Goal: Transaction & Acquisition: Purchase product/service

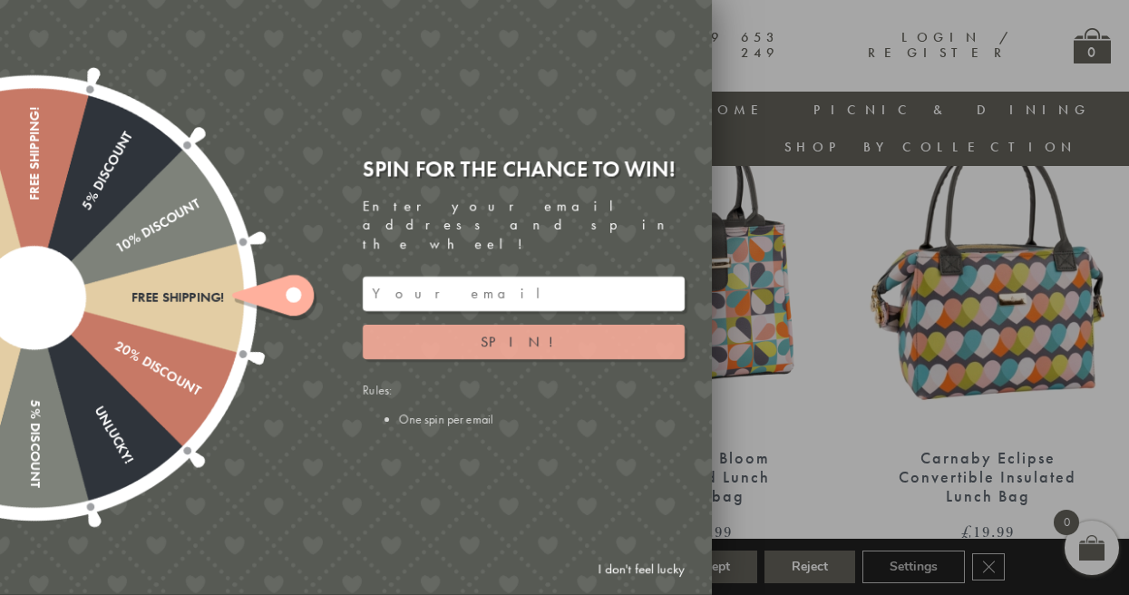
scroll to position [723, 0]
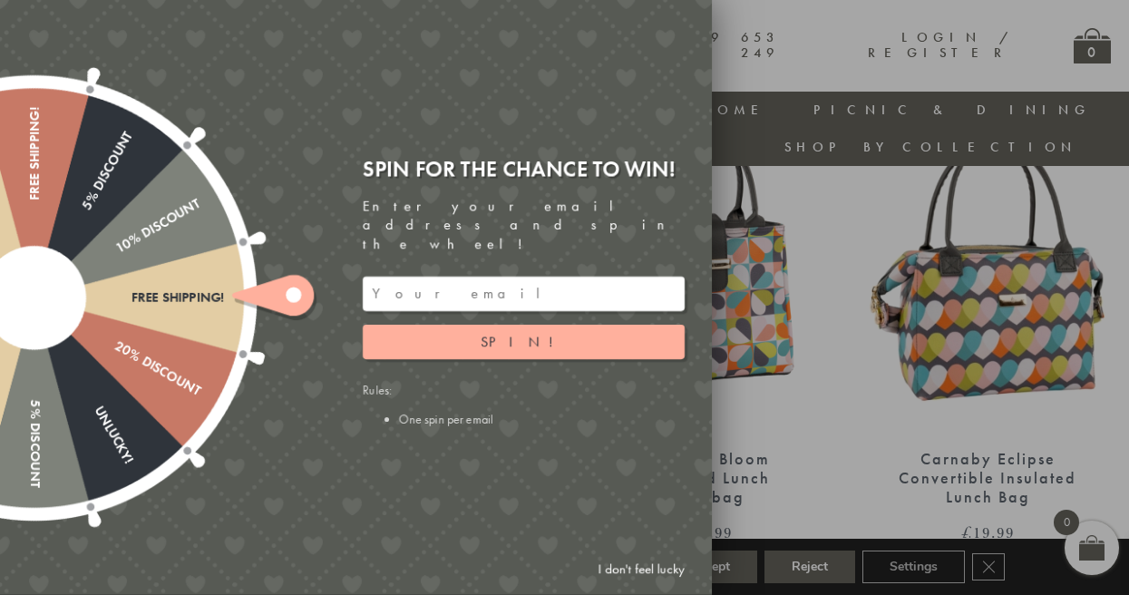
click at [831, 391] on div at bounding box center [564, 297] width 1129 height 595
click at [639, 567] on link "I don't feel lucky" at bounding box center [640, 569] width 105 height 34
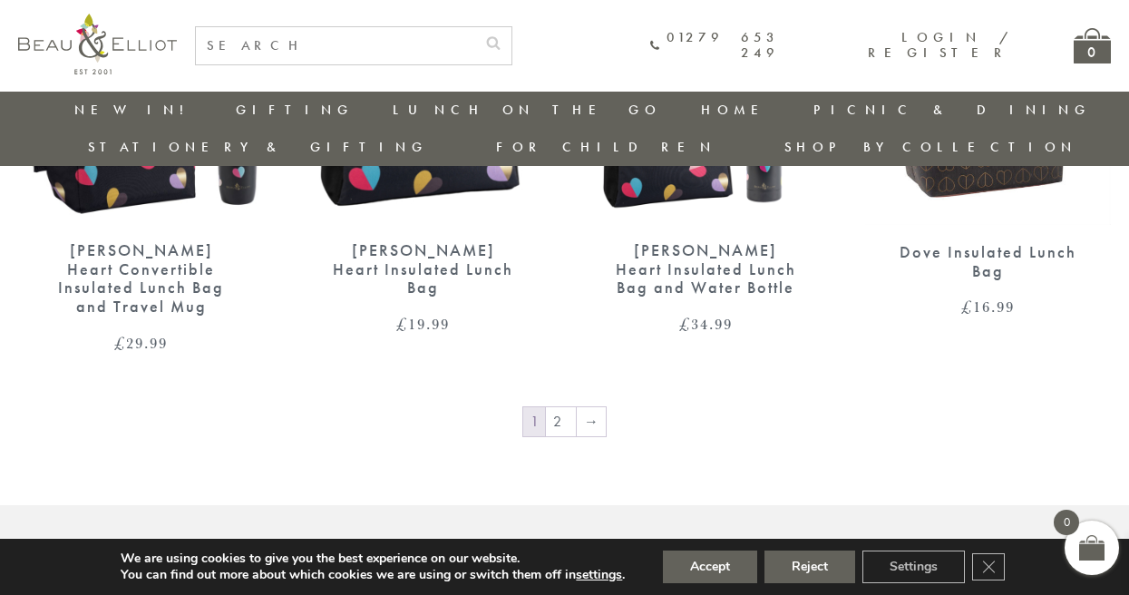
scroll to position [2967, 0]
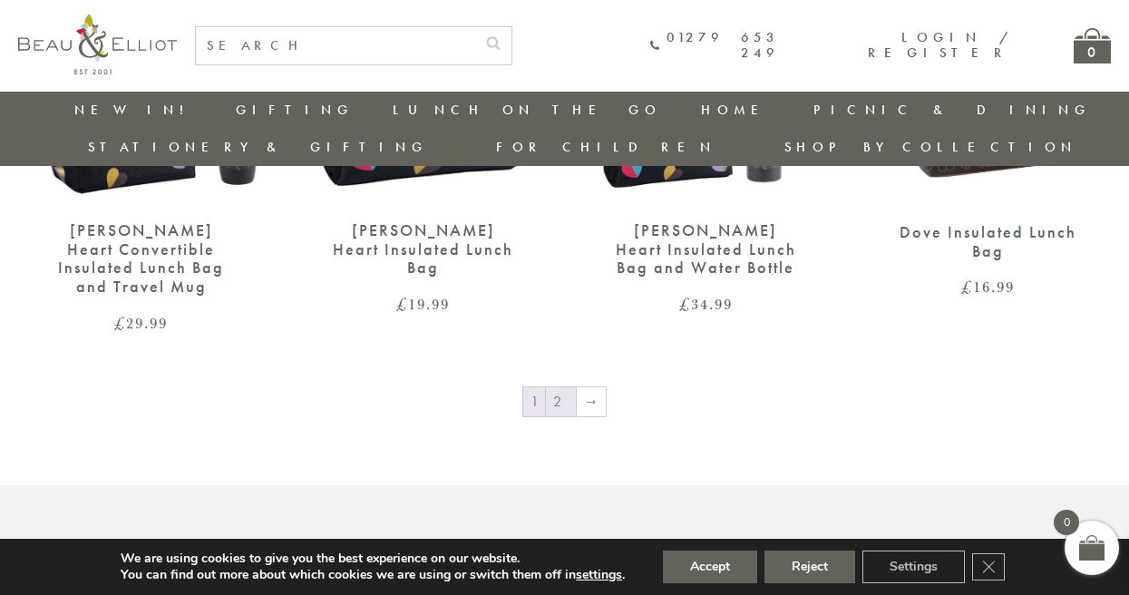
click at [567, 387] on link "2" at bounding box center [561, 401] width 30 height 29
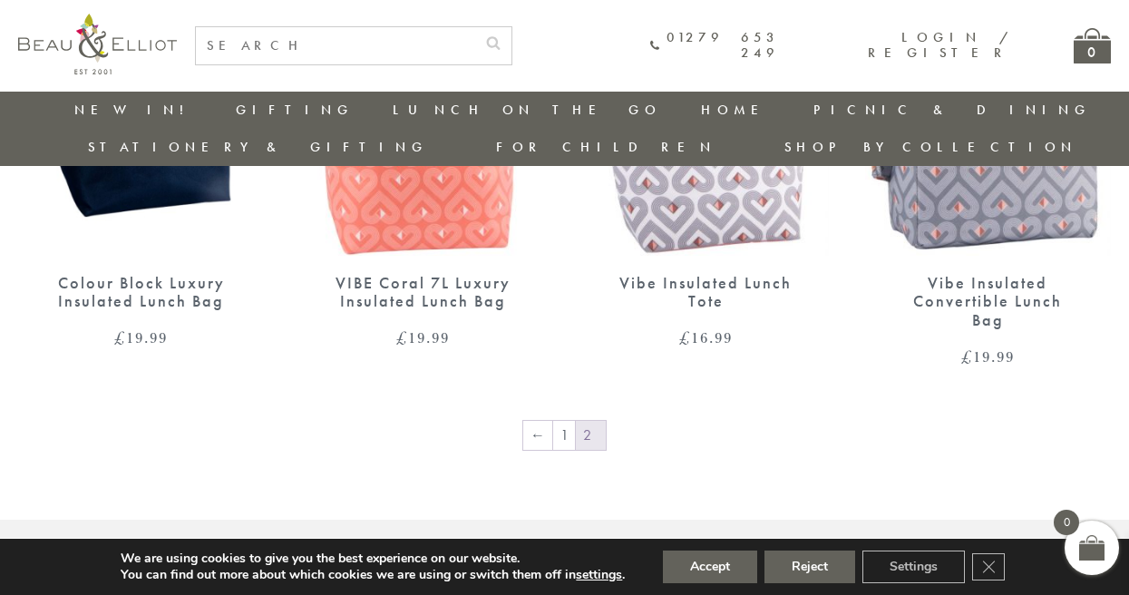
scroll to position [1400, 7]
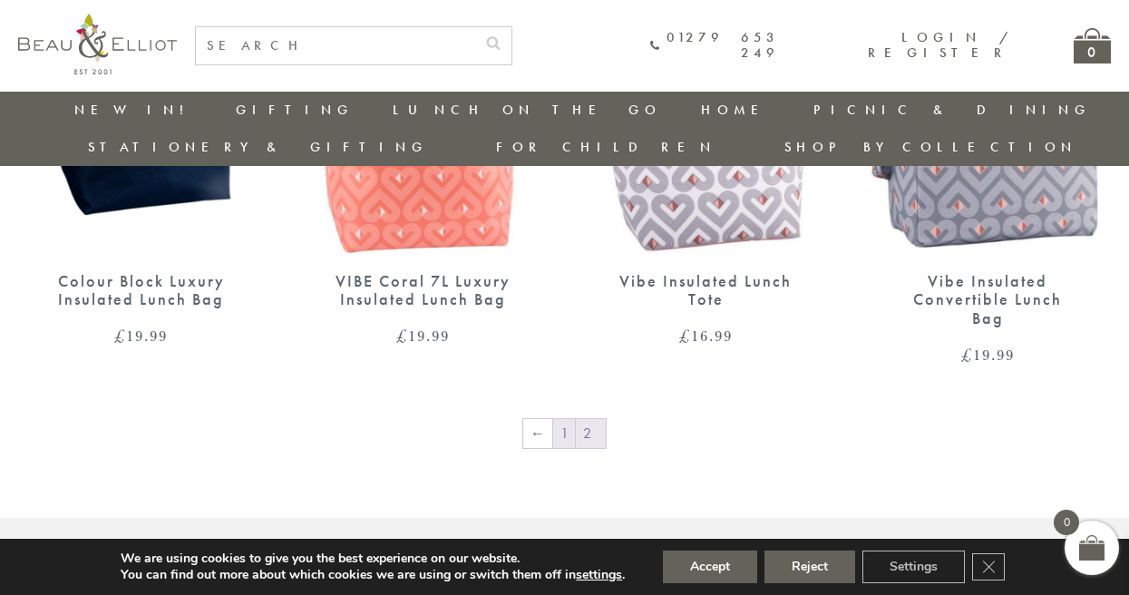
click at [562, 419] on link "1" at bounding box center [564, 433] width 22 height 29
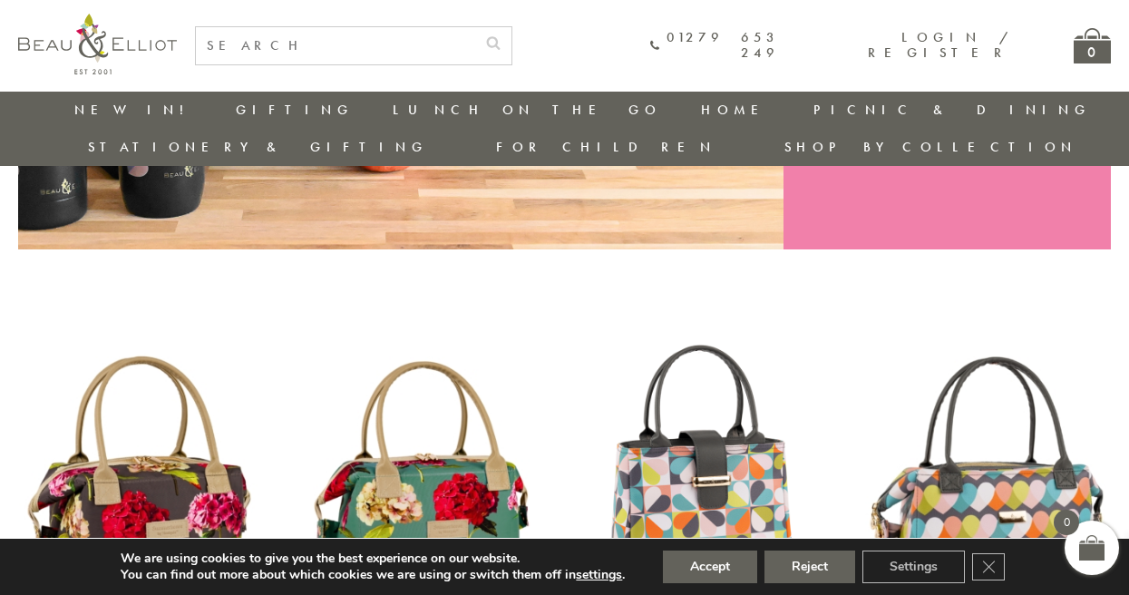
scroll to position [655, 1]
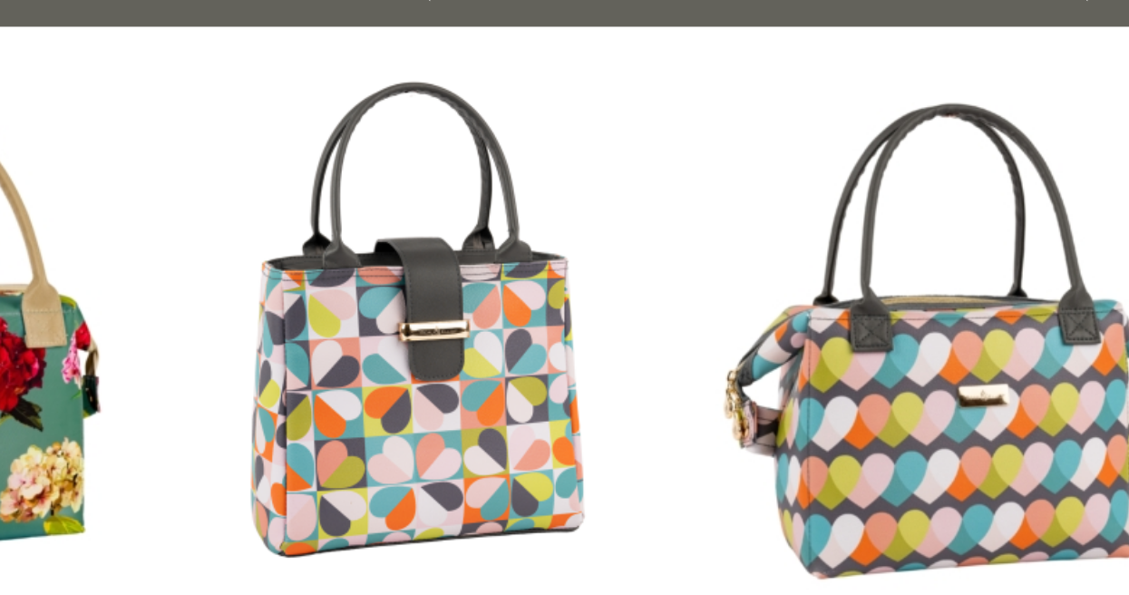
click at [807, 324] on img at bounding box center [706, 340] width 246 height 317
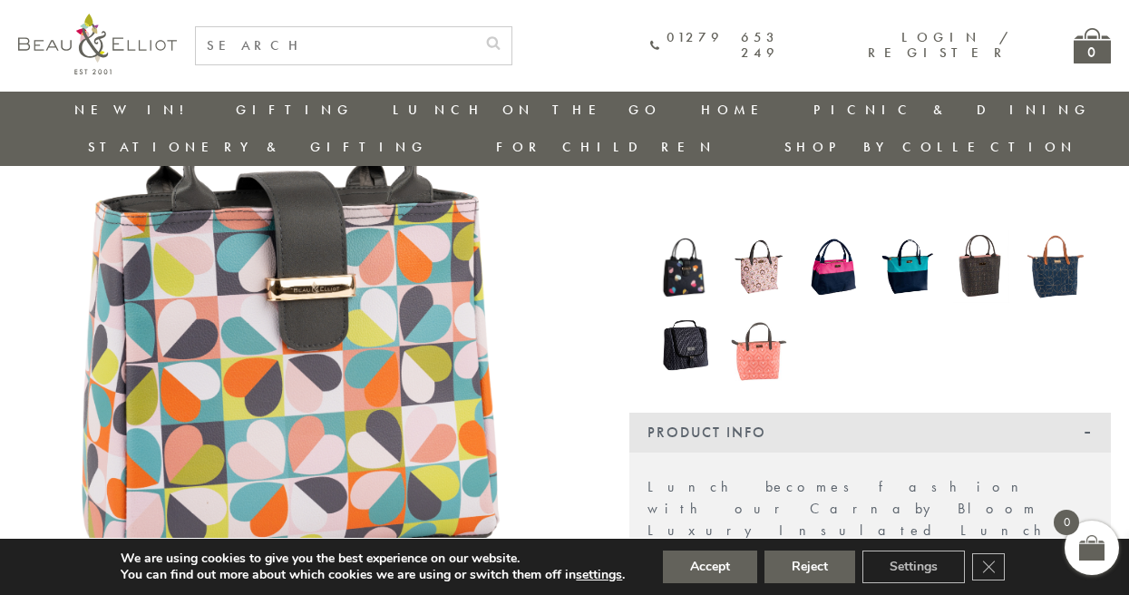
scroll to position [285, 0]
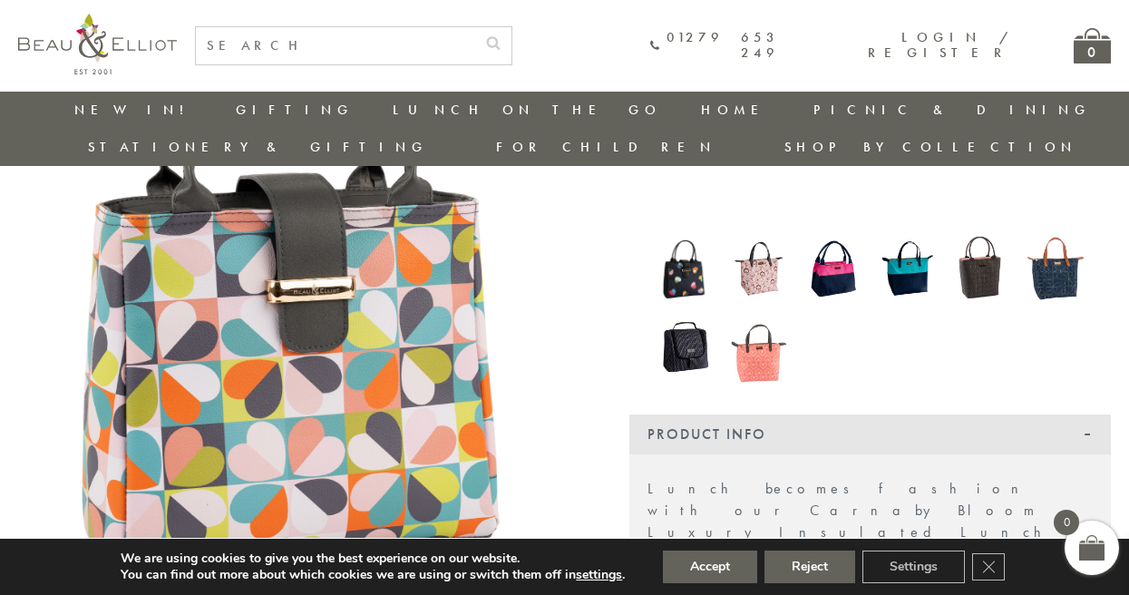
click at [835, 242] on img at bounding box center [833, 268] width 56 height 73
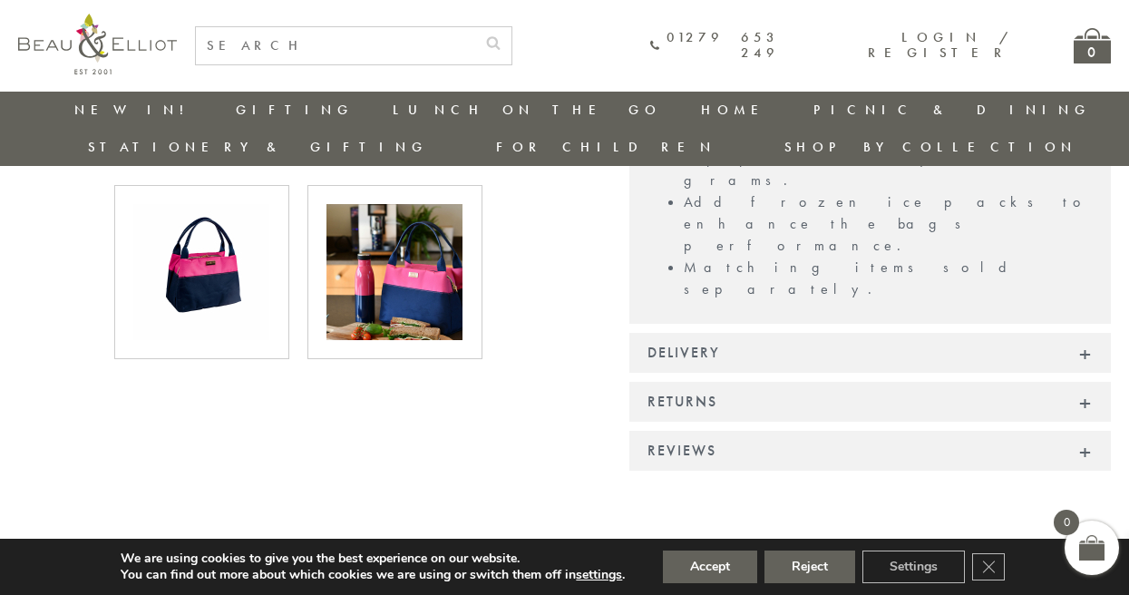
scroll to position [909, 0]
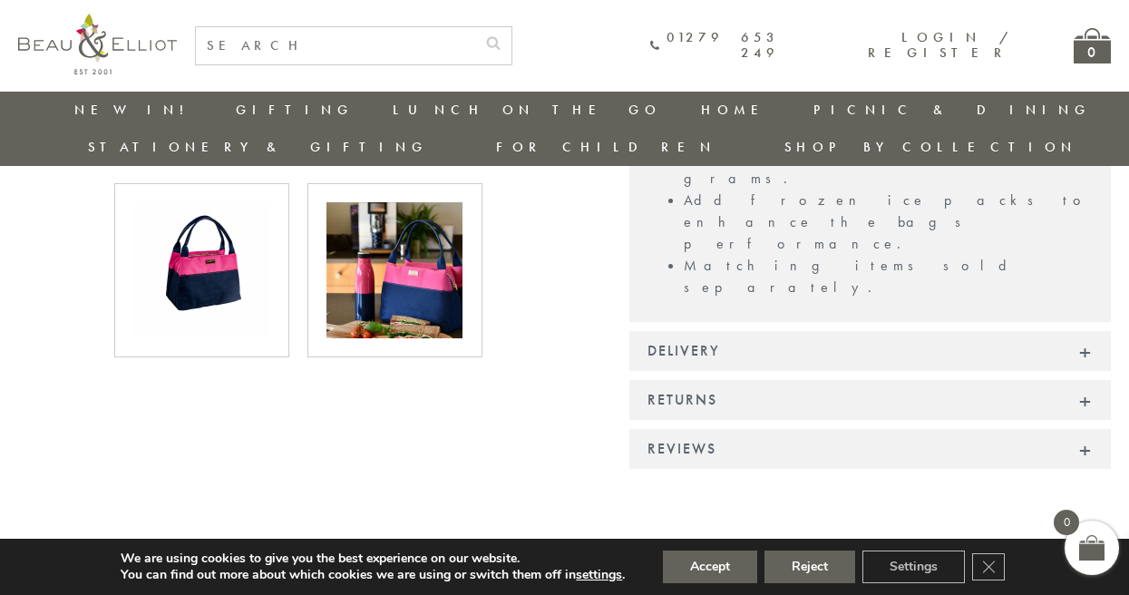
click at [403, 298] on img at bounding box center [394, 270] width 136 height 136
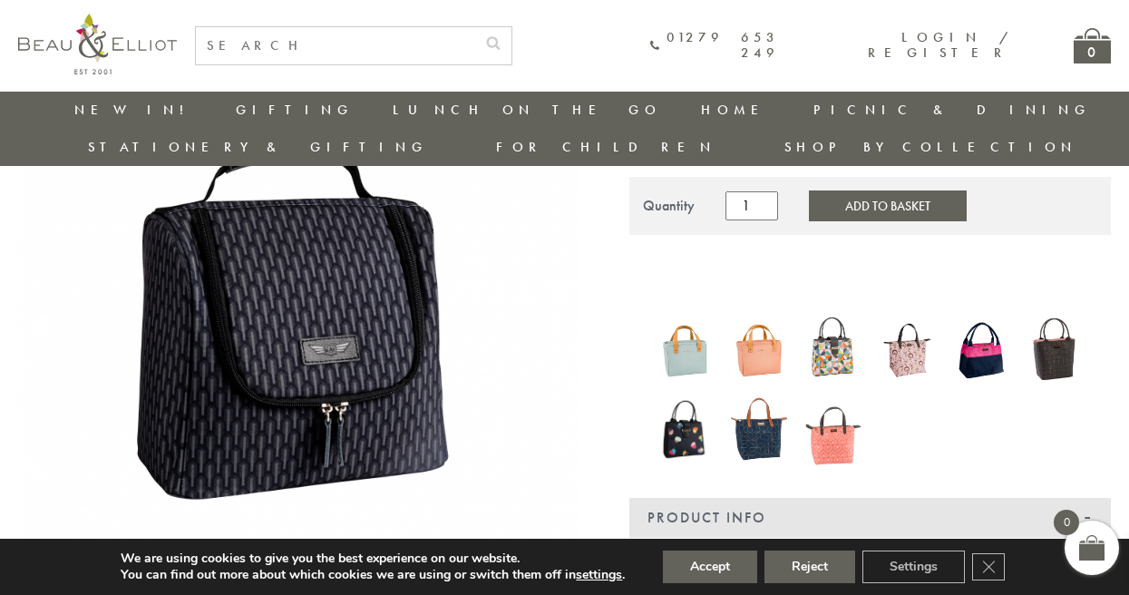
scroll to position [200, 0]
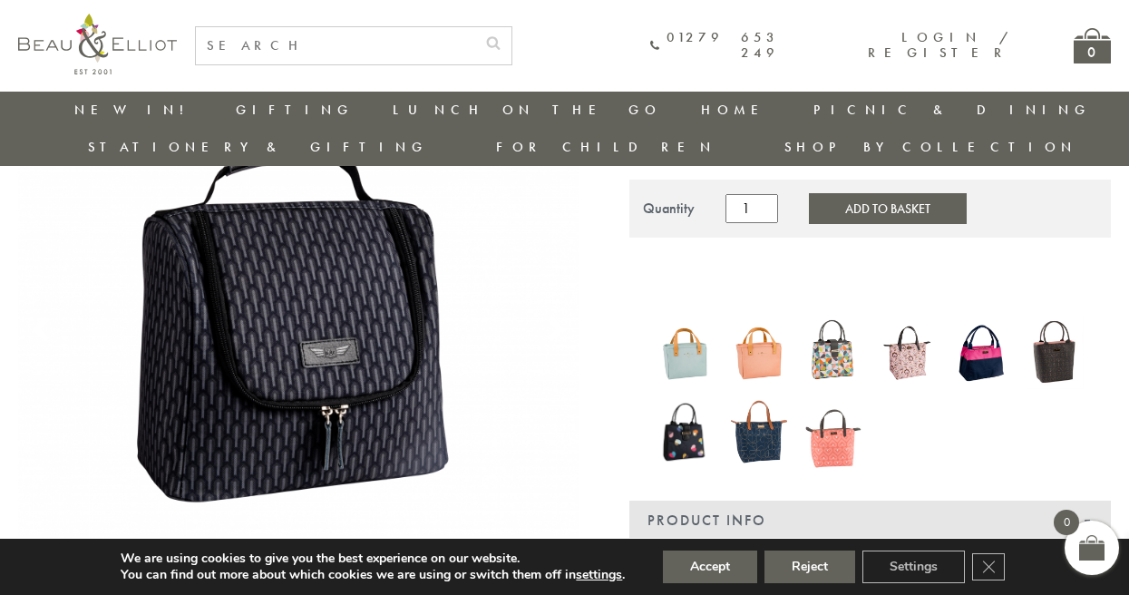
click at [698, 318] on img at bounding box center [684, 353] width 56 height 74
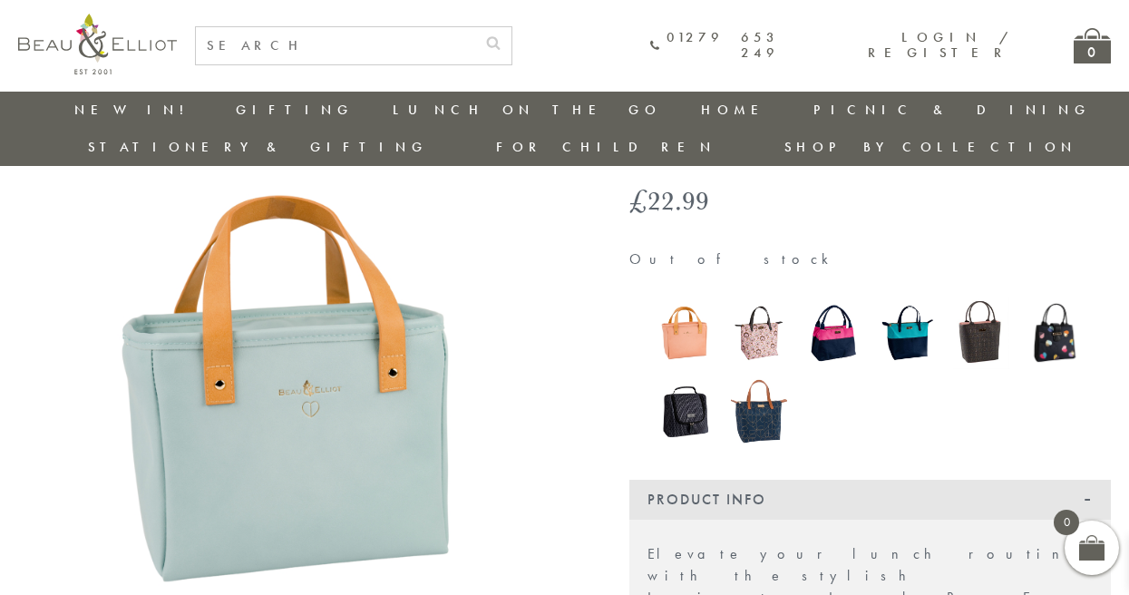
scroll to position [125, 0]
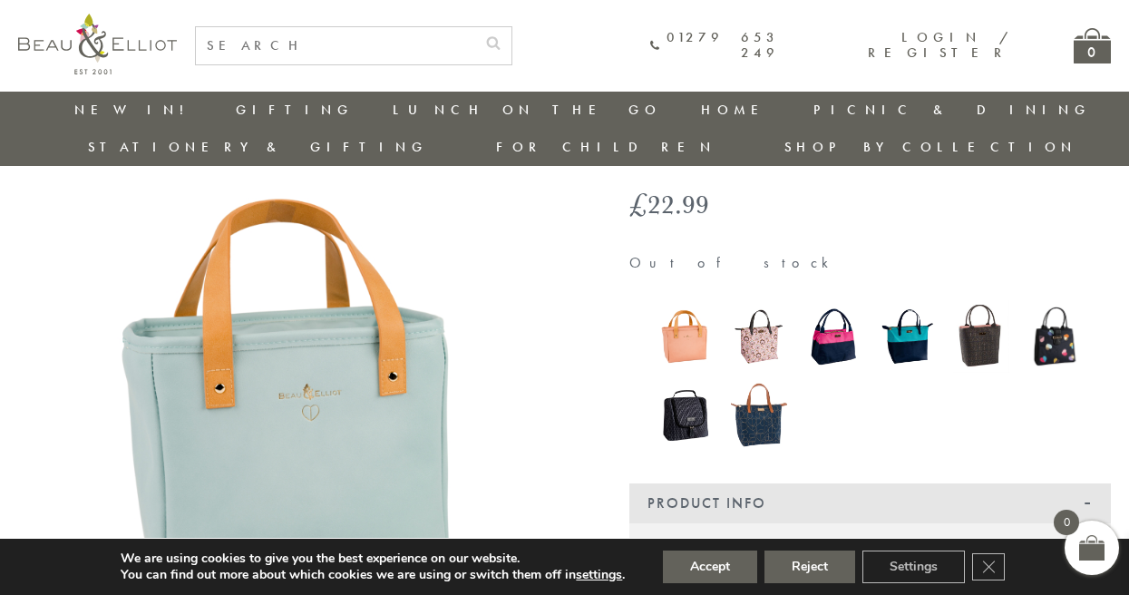
click at [858, 309] on img at bounding box center [833, 336] width 56 height 73
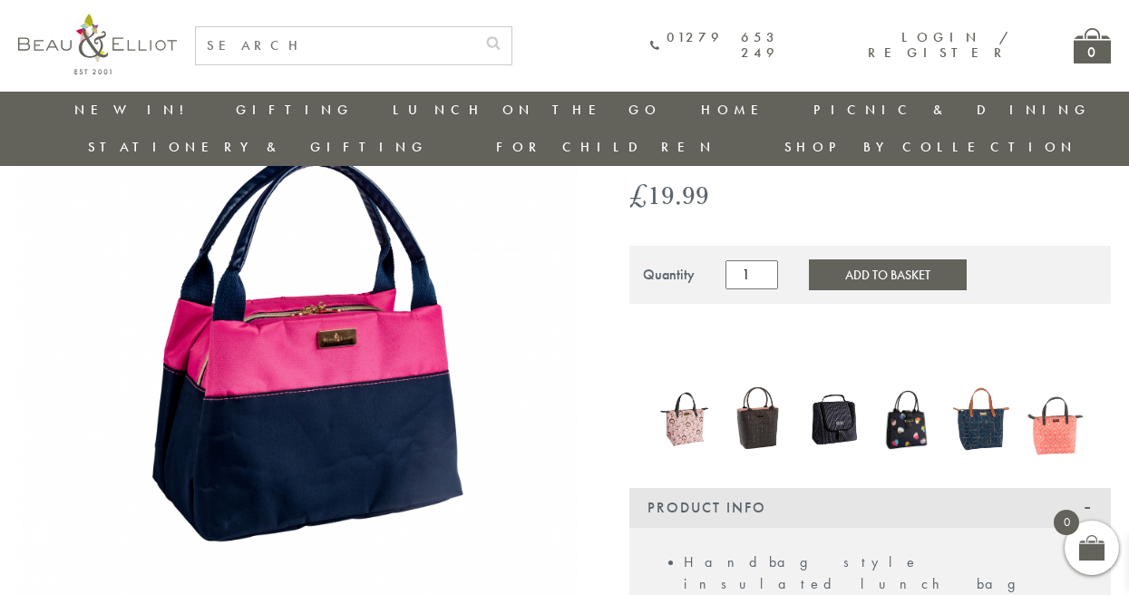
scroll to position [134, 0]
